Goal: Task Accomplishment & Management: Manage account settings

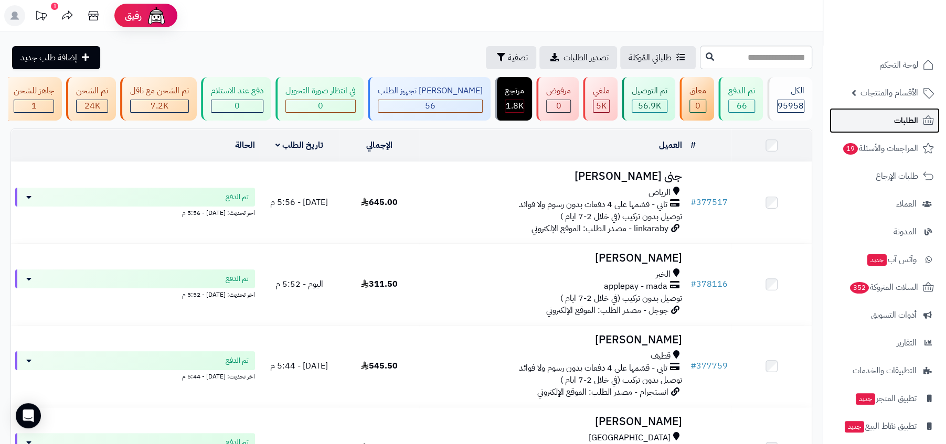
click at [885, 131] on link "الطلبات" at bounding box center [884, 120] width 110 height 25
click at [572, 59] on span "تصدير الطلبات" at bounding box center [585, 57] width 45 height 13
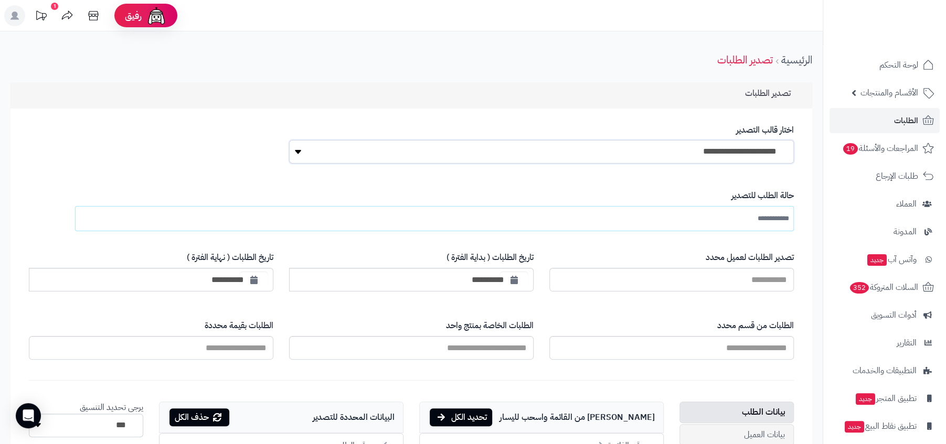
click at [684, 152] on select "**********" at bounding box center [541, 152] width 504 height 24
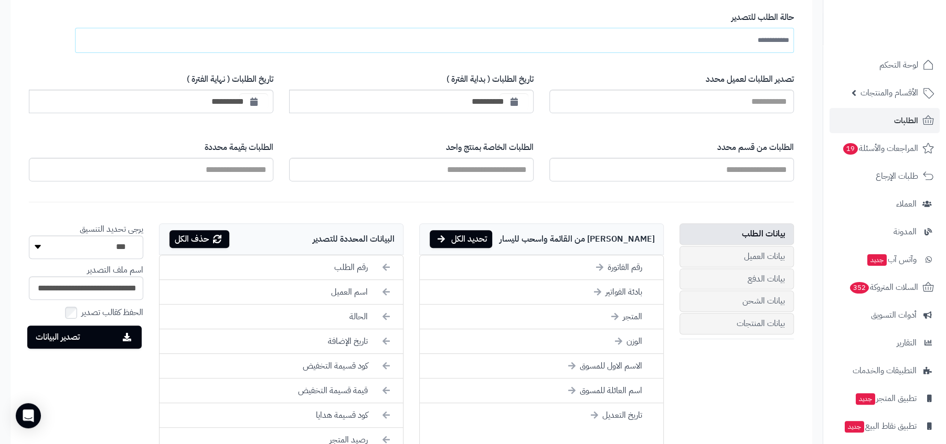
scroll to position [185, 0]
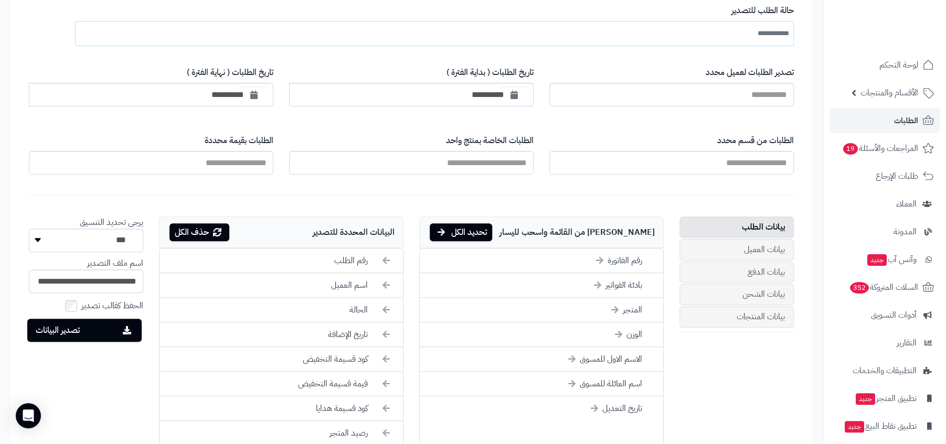
click at [563, 125] on form "**********" at bounding box center [411, 365] width 786 height 758
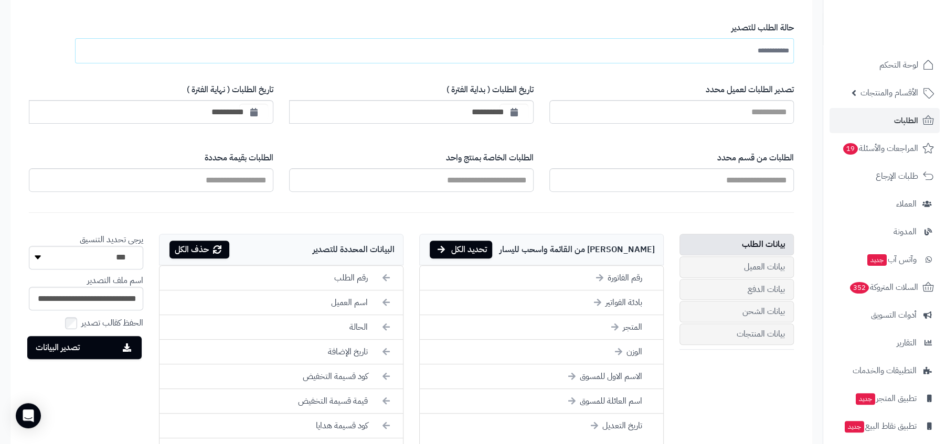
scroll to position [179, 0]
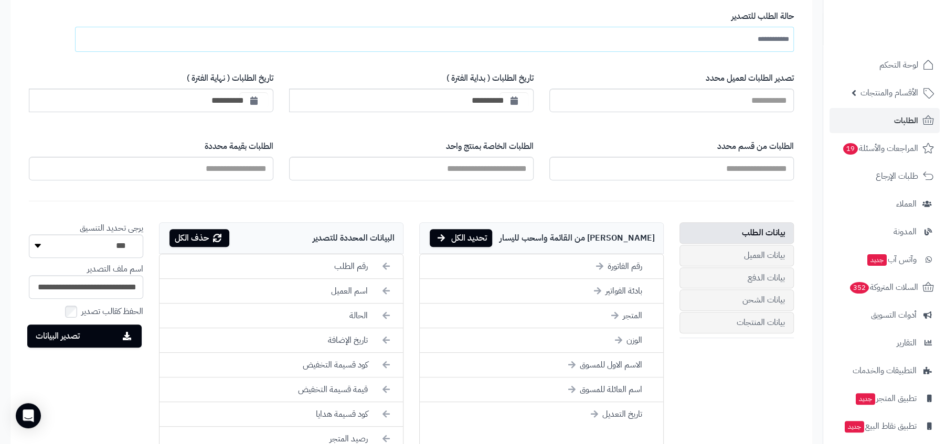
click at [692, 187] on div "الطلبات من قسم محدد" at bounding box center [671, 161] width 244 height 56
click at [706, 160] on input "الطلبات من قسم محدد" at bounding box center [671, 169] width 244 height 24
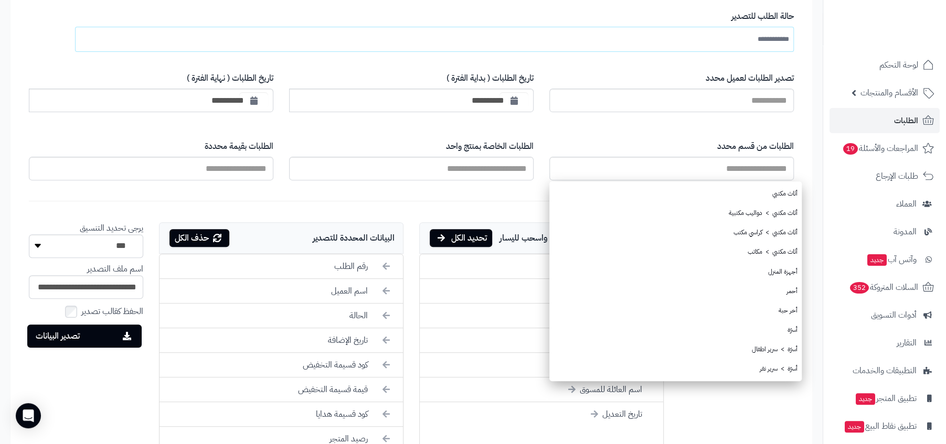
click at [617, 134] on div "الطلبات من قسم محدد أثاث مكتبي أثاث مكتبي > دواليب مكتبية أثاث مكتبي > كراسي مك…" at bounding box center [671, 161] width 244 height 56
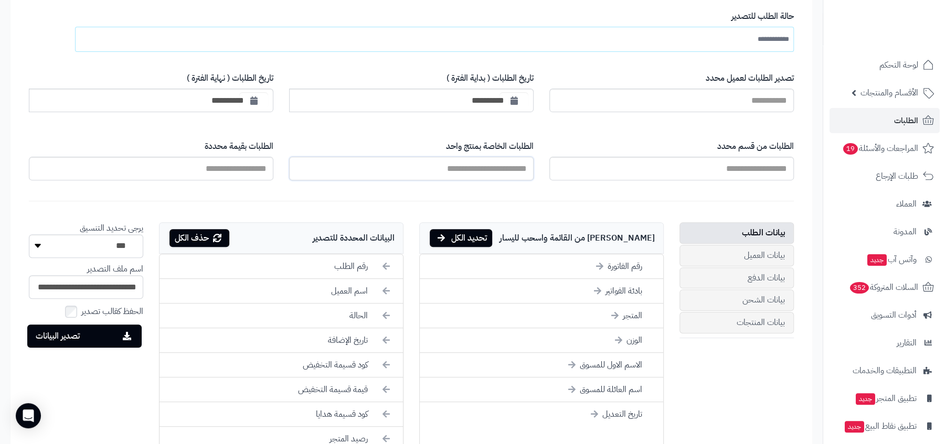
click at [497, 164] on input "text" at bounding box center [411, 169] width 244 height 24
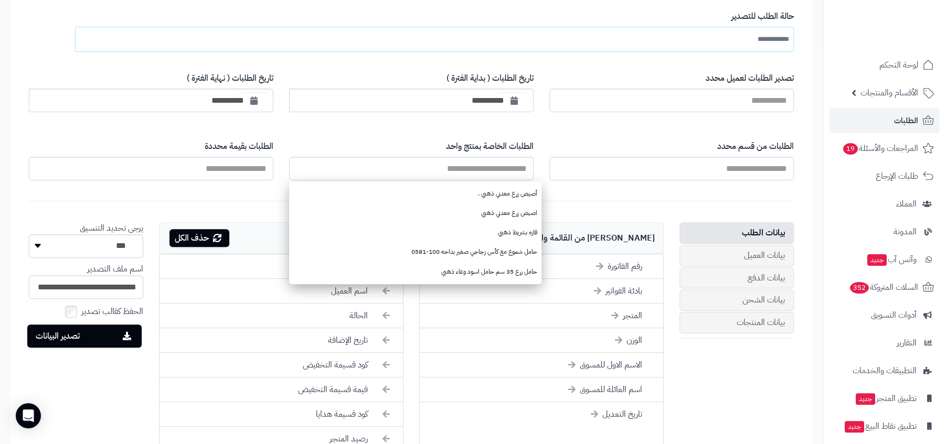
click at [504, 145] on label "الطلبات الخاصة بمنتج واحد" at bounding box center [411, 147] width 244 height 12
click at [549, 157] on input "الطلبات من قسم محدد" at bounding box center [671, 169] width 244 height 24
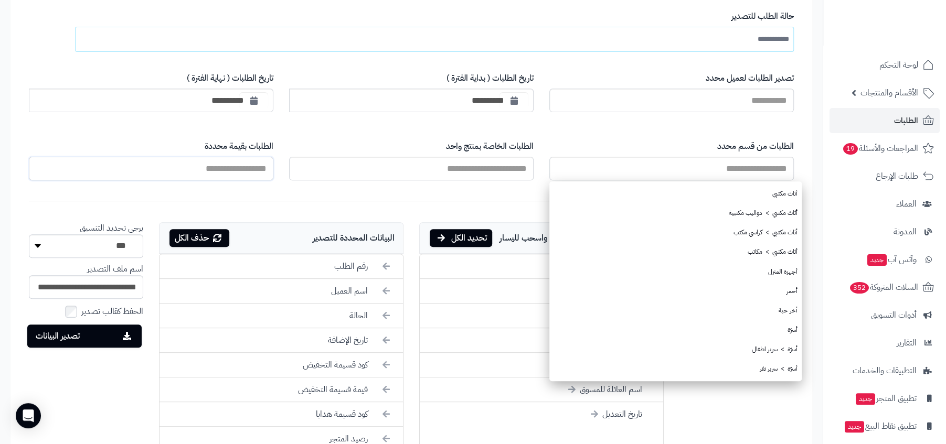
click at [241, 166] on input "الطلبات من قسم محدد" at bounding box center [151, 169] width 244 height 24
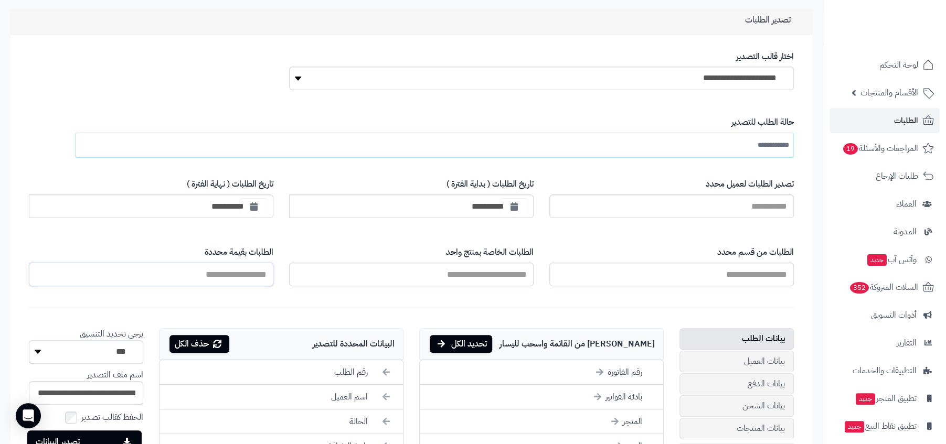
scroll to position [63, 0]
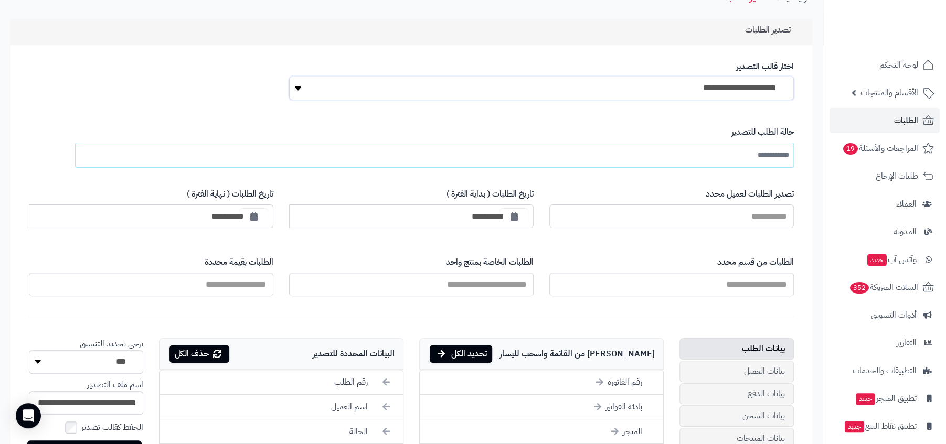
click at [748, 90] on select "**********" at bounding box center [541, 89] width 504 height 24
click at [744, 154] on input "**********" at bounding box center [766, 155] width 45 height 19
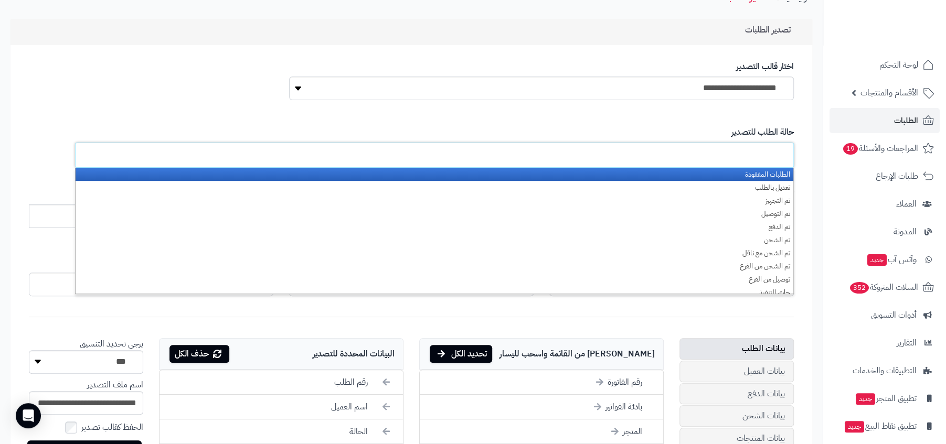
click at [751, 130] on label "حالة الطلب للتصدير" at bounding box center [444, 132] width 700 height 12
type input "**********"
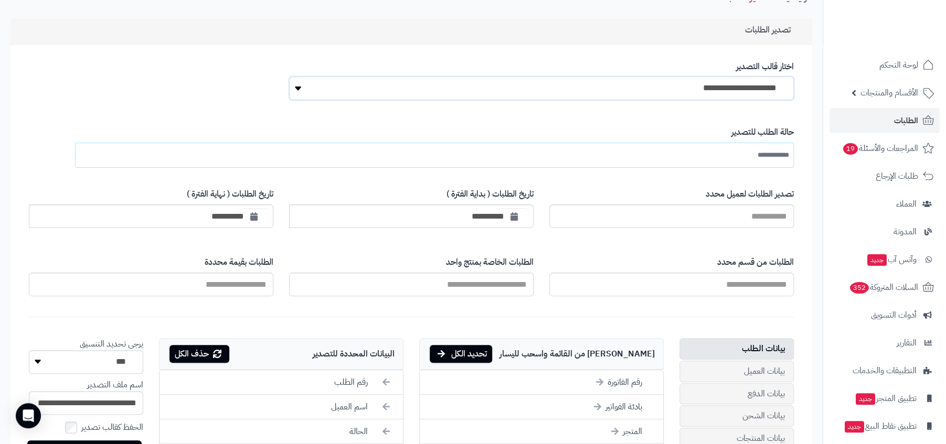
click at [758, 84] on select "**********" at bounding box center [541, 89] width 504 height 24
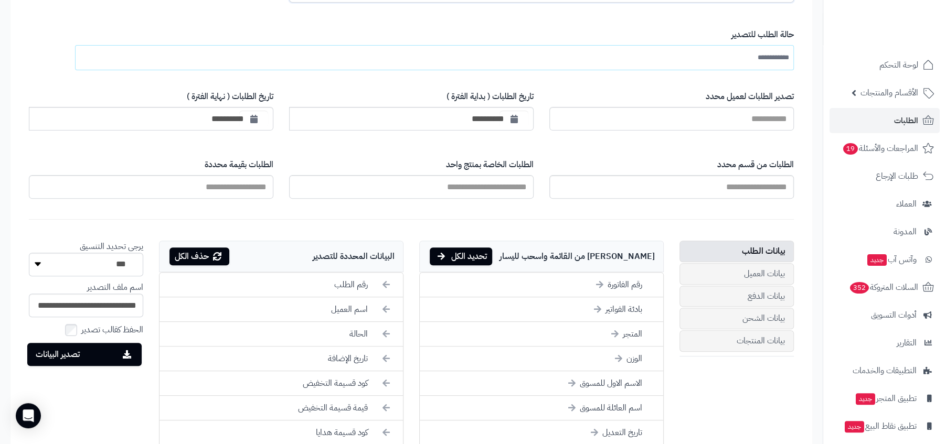
scroll to position [0, 0]
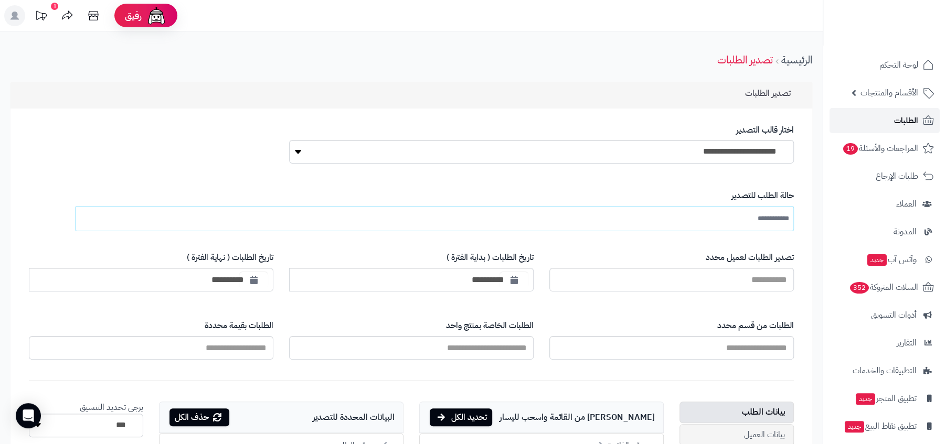
click at [884, 113] on link "الطلبات" at bounding box center [884, 120] width 110 height 25
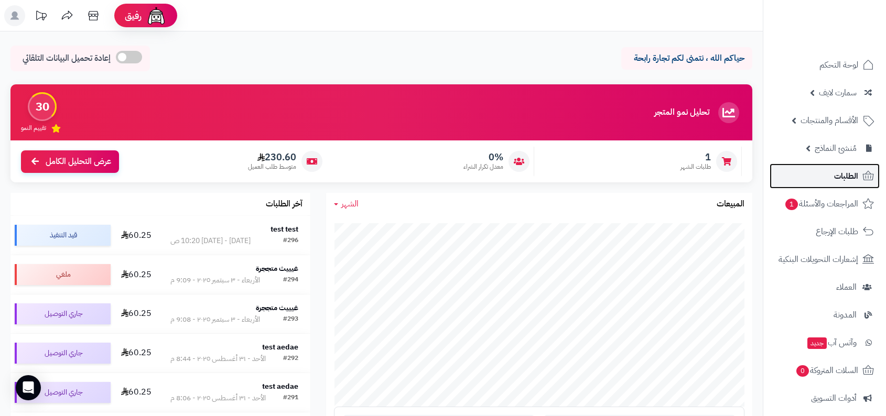
click at [824, 169] on link "الطلبات" at bounding box center [825, 176] width 110 height 25
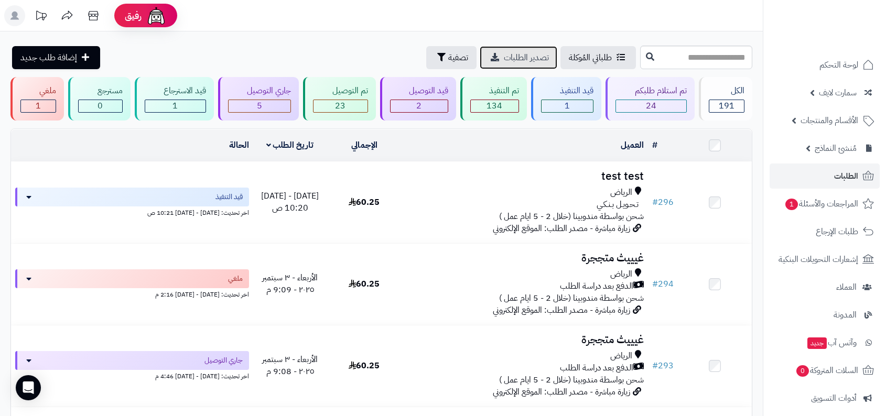
click at [521, 61] on span "تصدير الطلبات" at bounding box center [526, 57] width 45 height 13
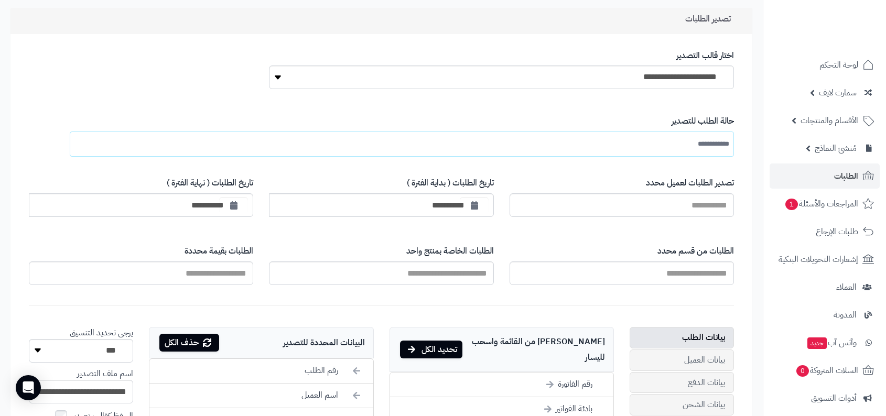
scroll to position [151, 0]
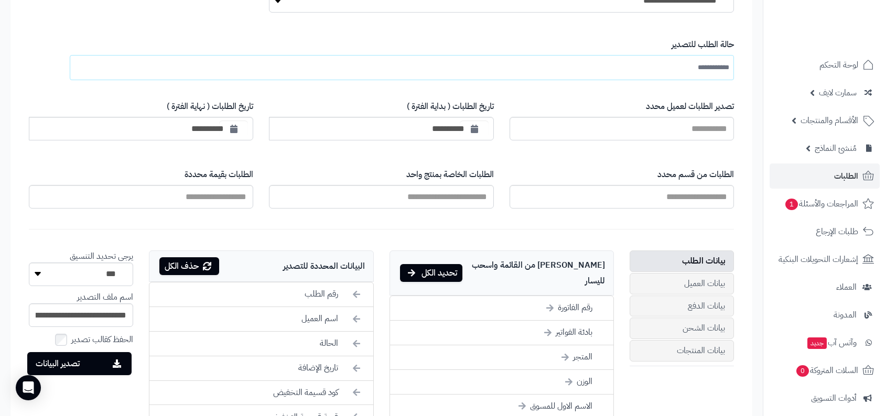
click at [98, 367] on button "تصدير البيانات" at bounding box center [79, 363] width 104 height 23
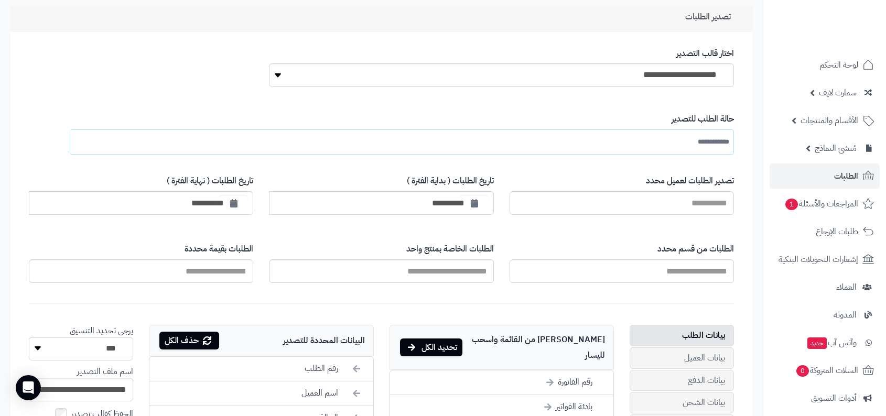
scroll to position [0, 0]
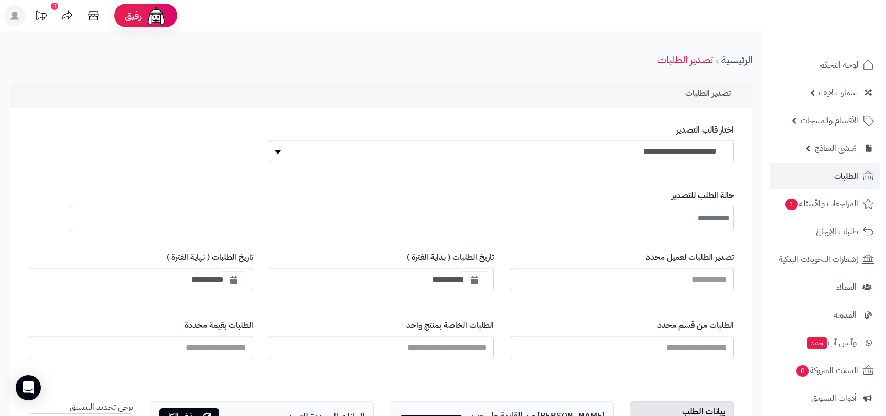
click at [691, 155] on select "**********" at bounding box center [501, 152] width 465 height 24
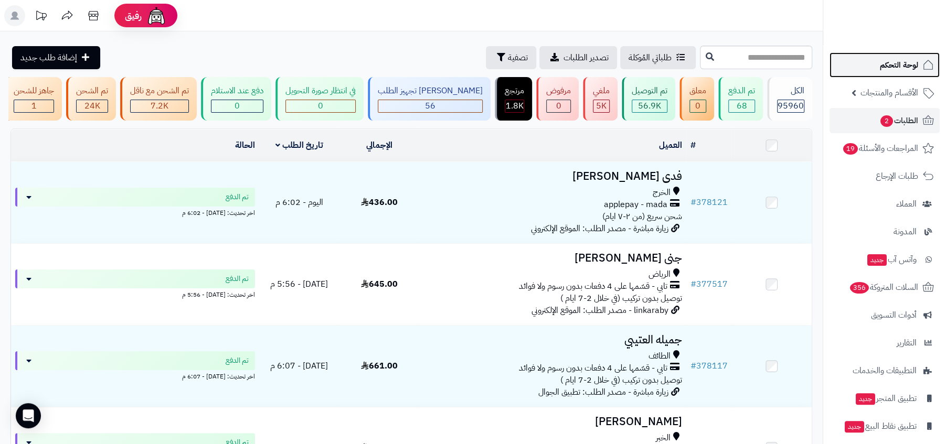
click at [918, 69] on link "لوحة التحكم" at bounding box center [884, 64] width 110 height 25
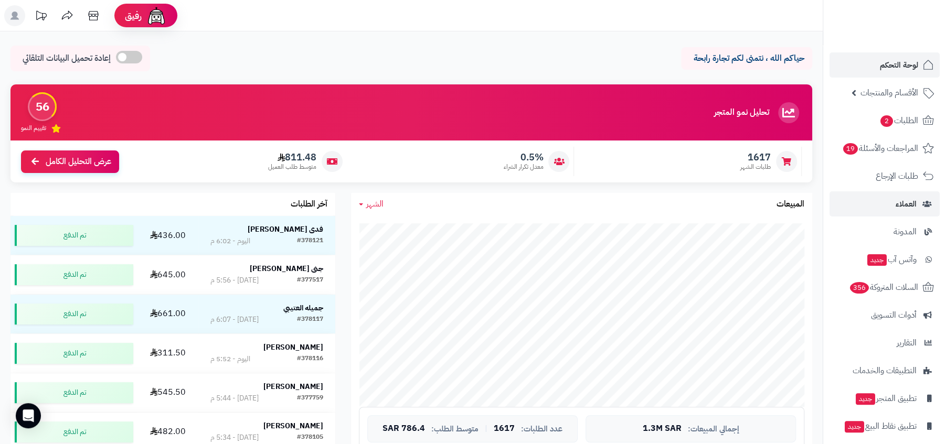
click at [893, 201] on link "العملاء" at bounding box center [884, 203] width 110 height 25
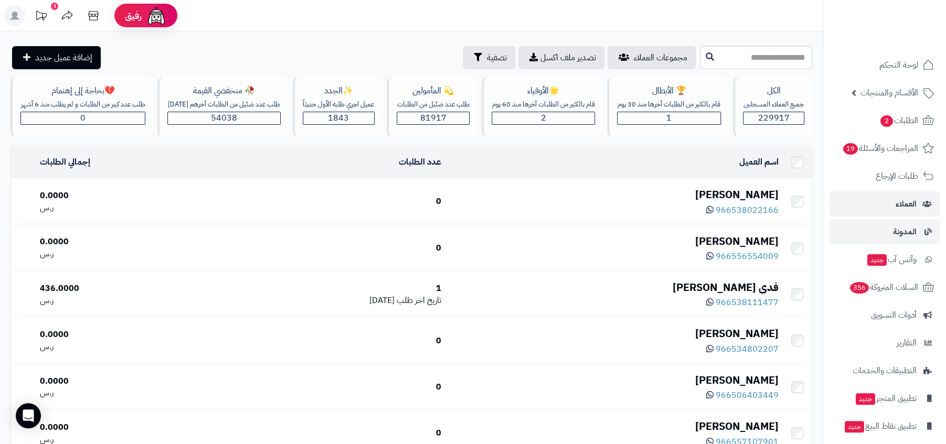
click at [892, 226] on link "المدونة" at bounding box center [884, 231] width 110 height 25
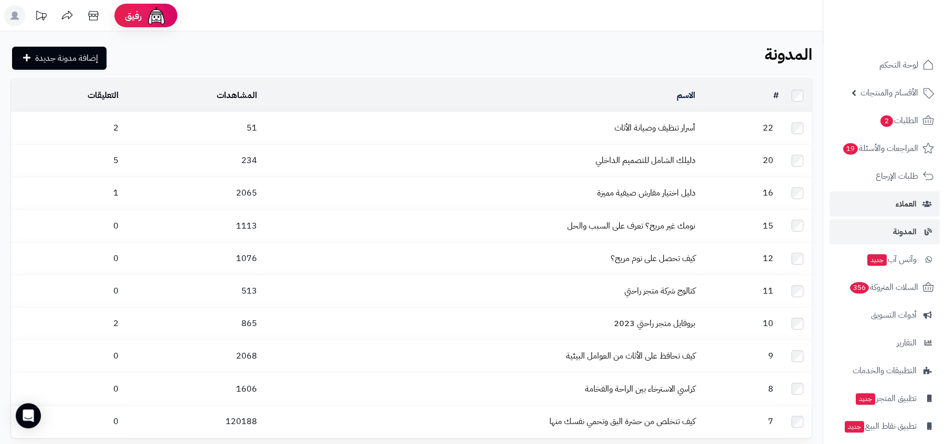
click at [867, 207] on link "العملاء" at bounding box center [884, 203] width 110 height 25
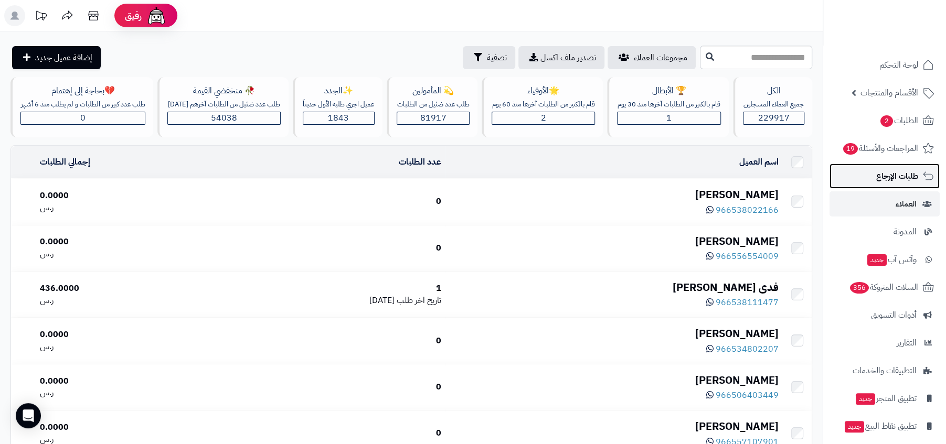
click at [884, 181] on span "طلبات الإرجاع" at bounding box center [897, 176] width 42 height 15
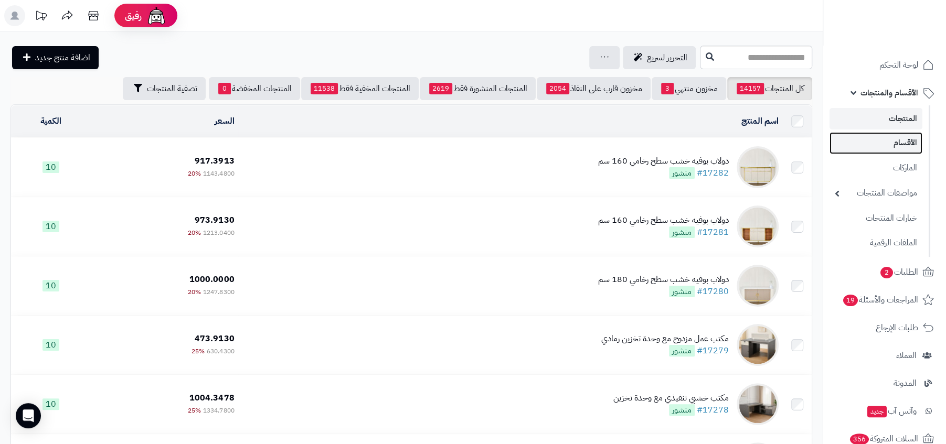
click at [884, 142] on link "الأقسام" at bounding box center [875, 143] width 93 height 22
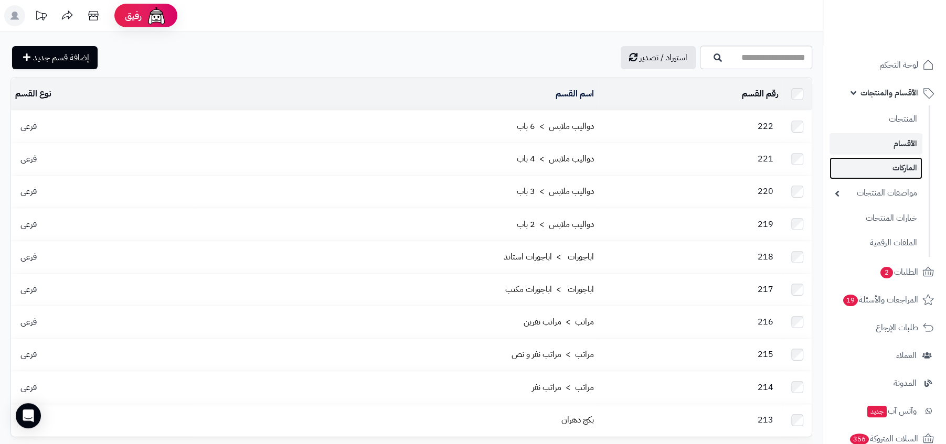
click at [883, 171] on link "الماركات" at bounding box center [875, 168] width 93 height 22
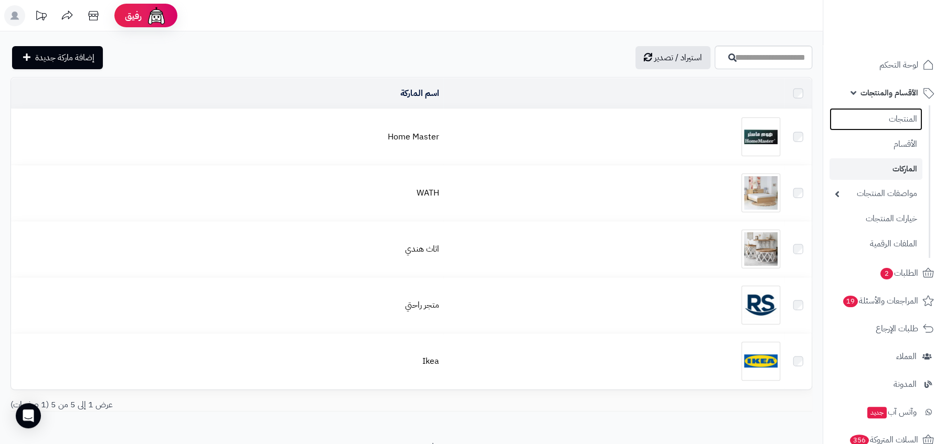
click at [898, 125] on link "المنتجات" at bounding box center [875, 119] width 93 height 23
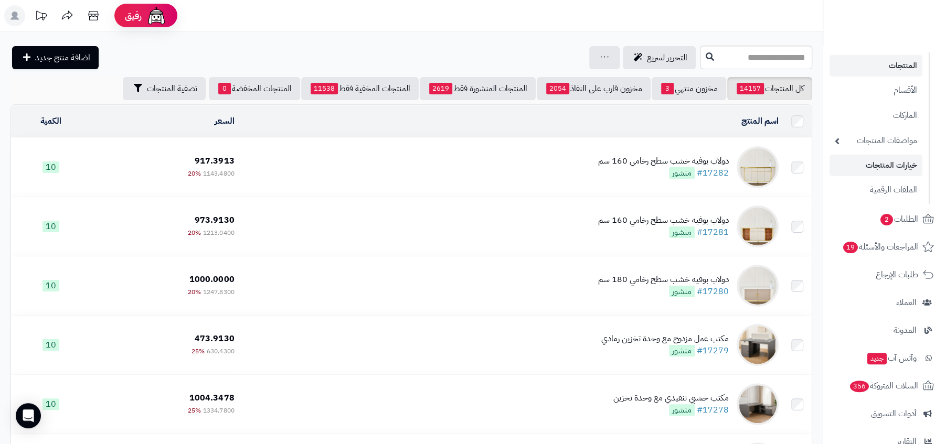
scroll to position [56, 0]
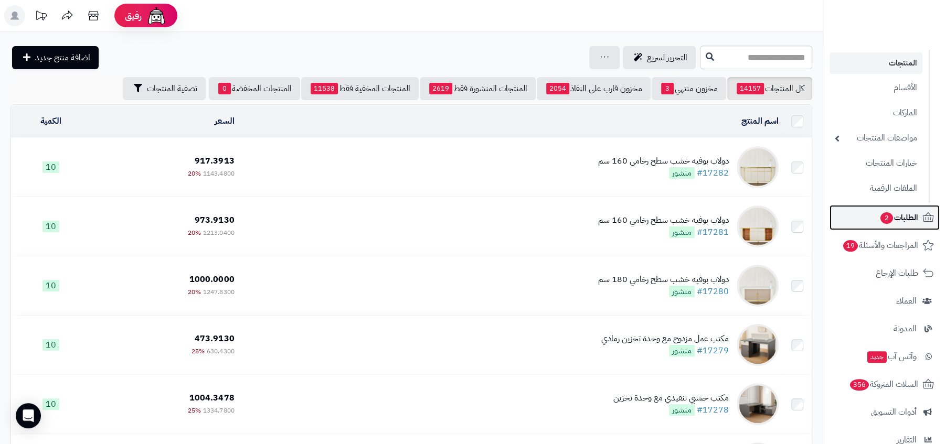
click at [903, 218] on span "الطلبات 2" at bounding box center [898, 217] width 39 height 15
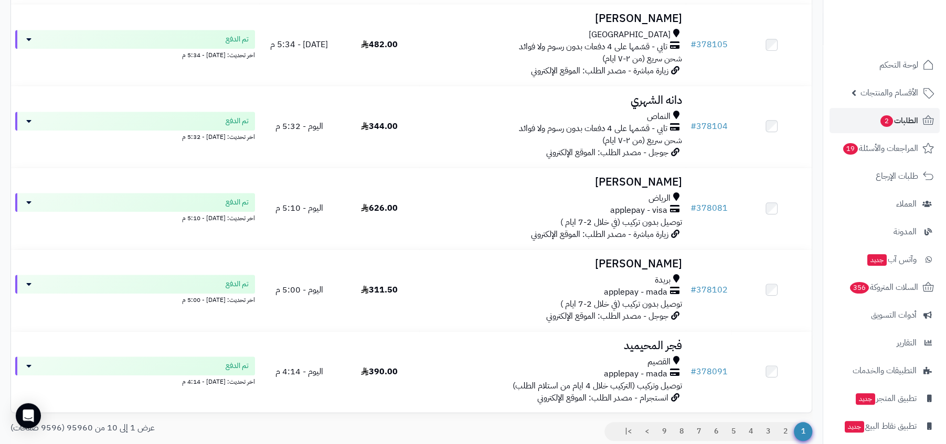
scroll to position [649, 0]
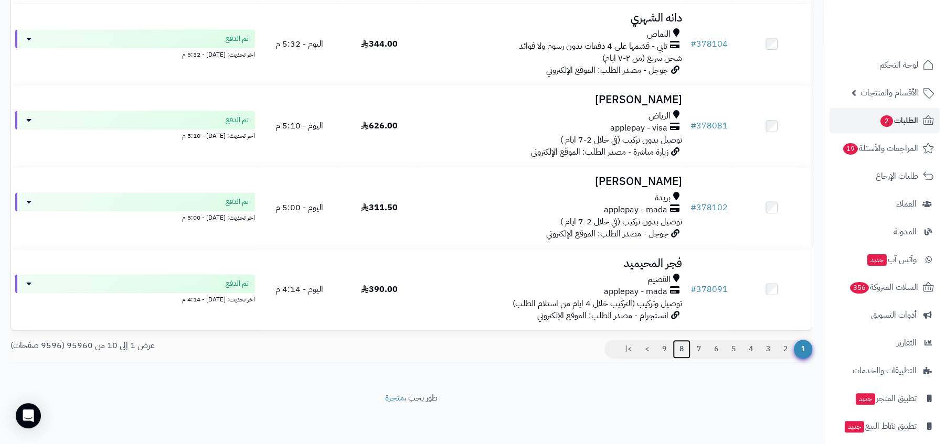
click at [686, 353] on link "8" at bounding box center [681, 349] width 18 height 19
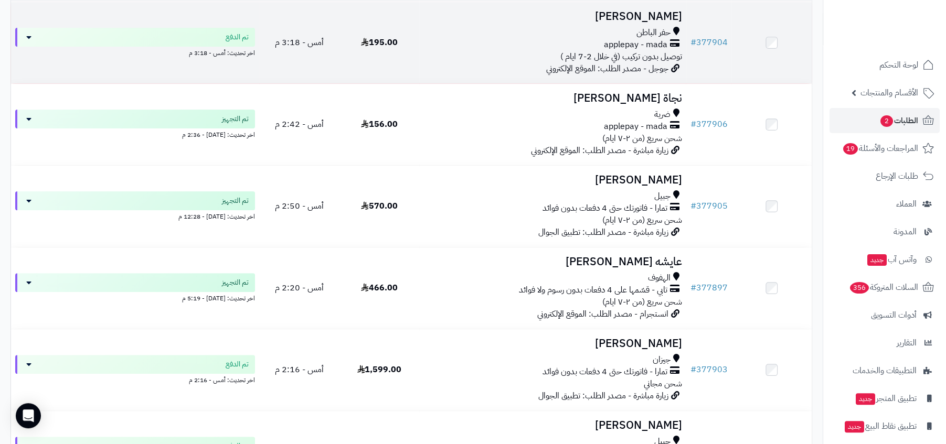
scroll to position [414, 0]
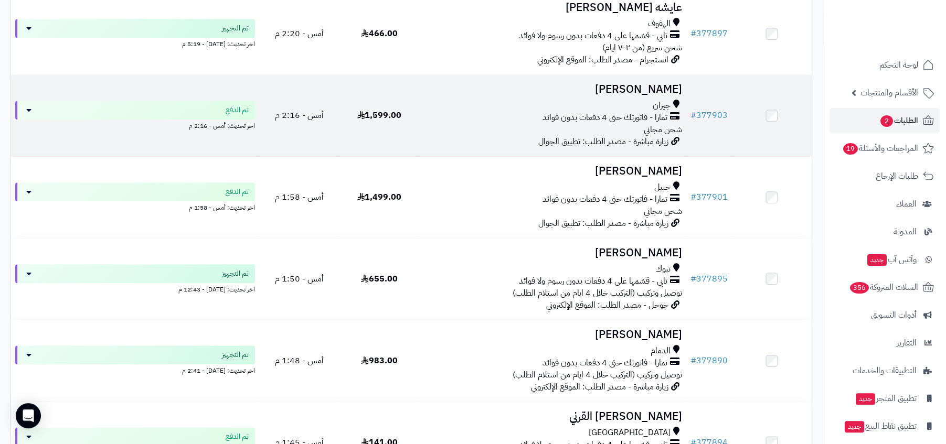
click at [667, 144] on span "زيارة مباشرة - مصدر الطلب: تطبيق الجوال" at bounding box center [603, 141] width 130 height 13
click at [652, 125] on span "شحن مجاني" at bounding box center [662, 129] width 38 height 13
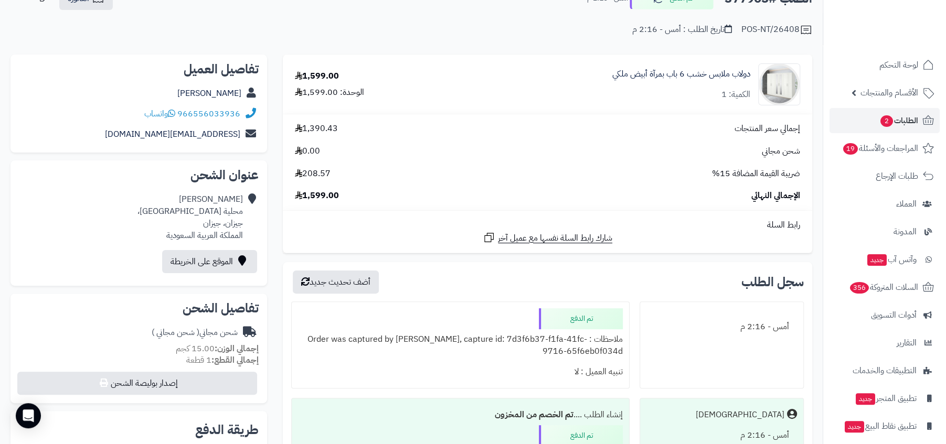
scroll to position [166, 0]
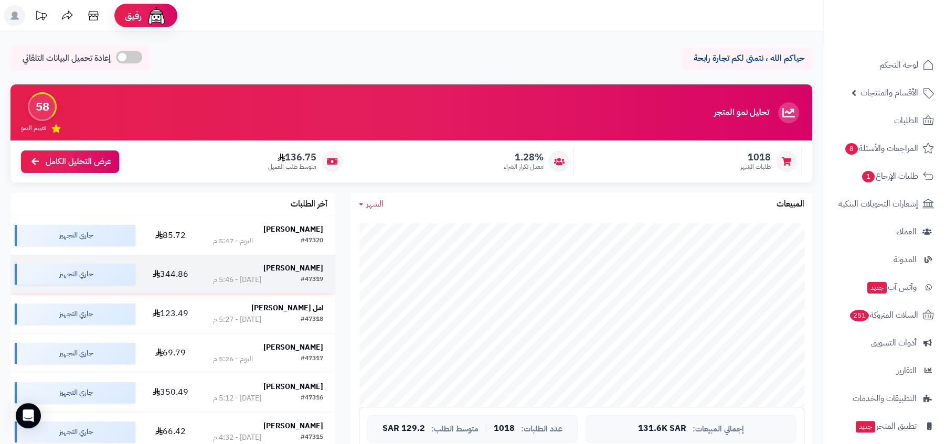
click at [303, 266] on strong "تهاني تهاني" at bounding box center [293, 268] width 60 height 11
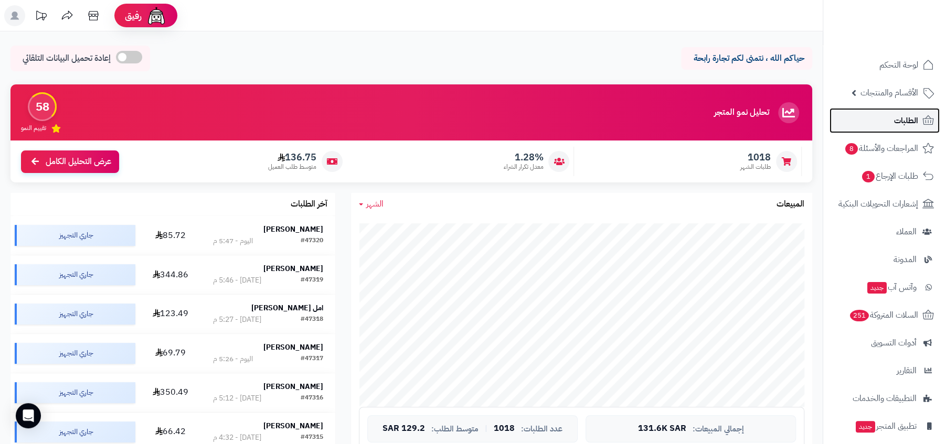
click at [899, 124] on span "الطلبات" at bounding box center [906, 120] width 24 height 15
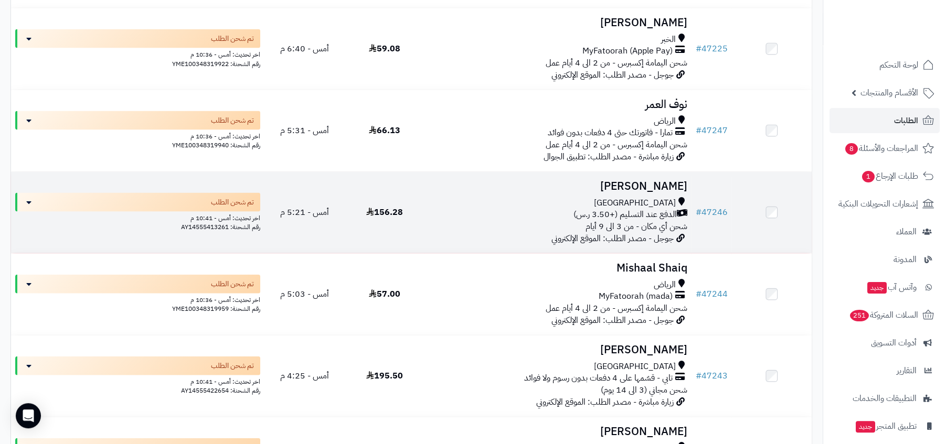
scroll to position [4406, 0]
